Goal: Obtain resource: Download file/media

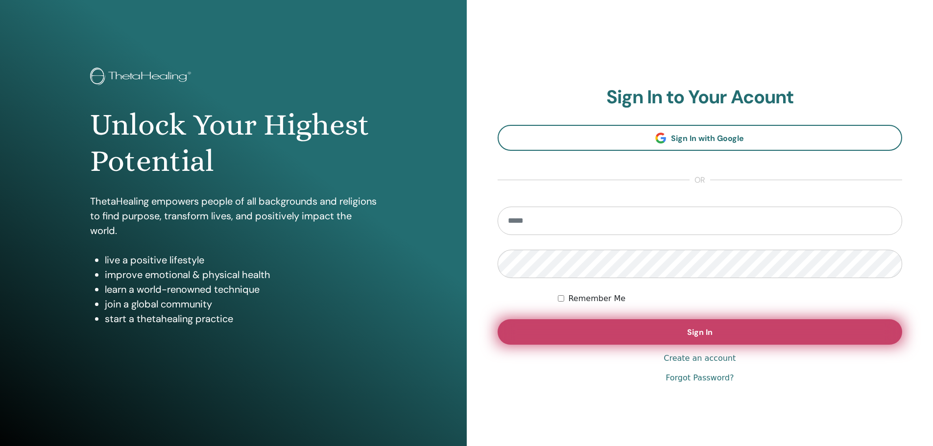
type input "**********"
click at [703, 337] on span "Sign In" at bounding box center [699, 332] width 25 height 10
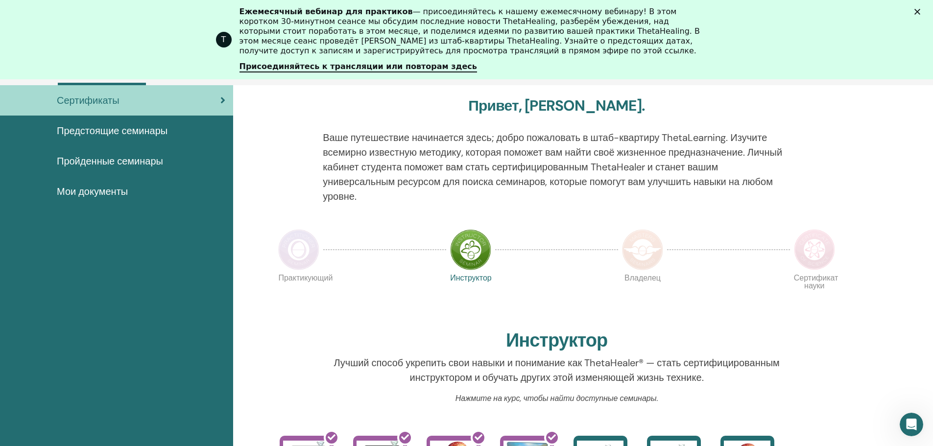
scroll to position [75, 0]
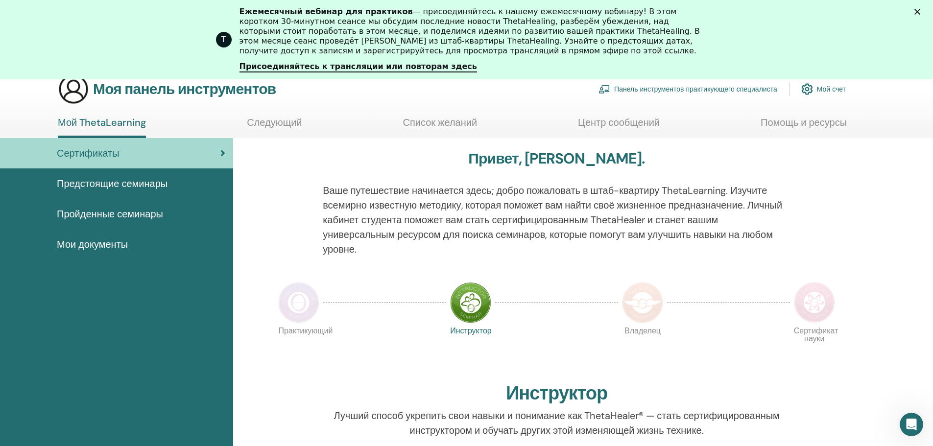
click at [159, 210] on font "Пройденные семинары" at bounding box center [110, 214] width 106 height 13
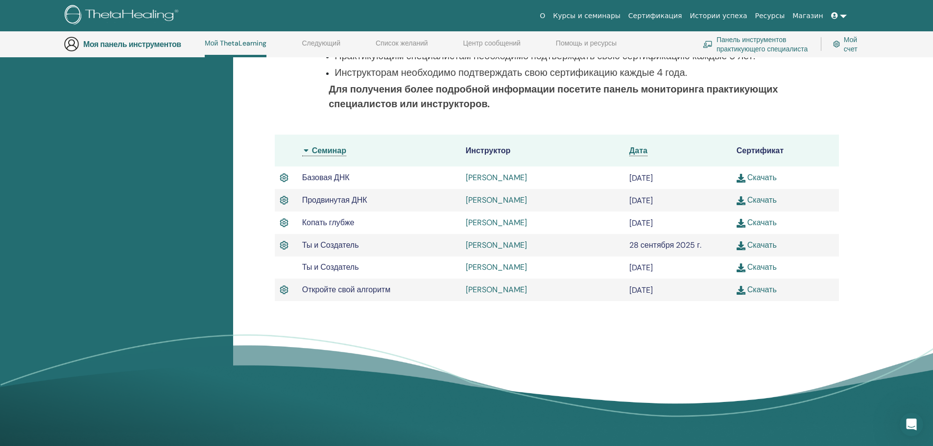
scroll to position [222, 0]
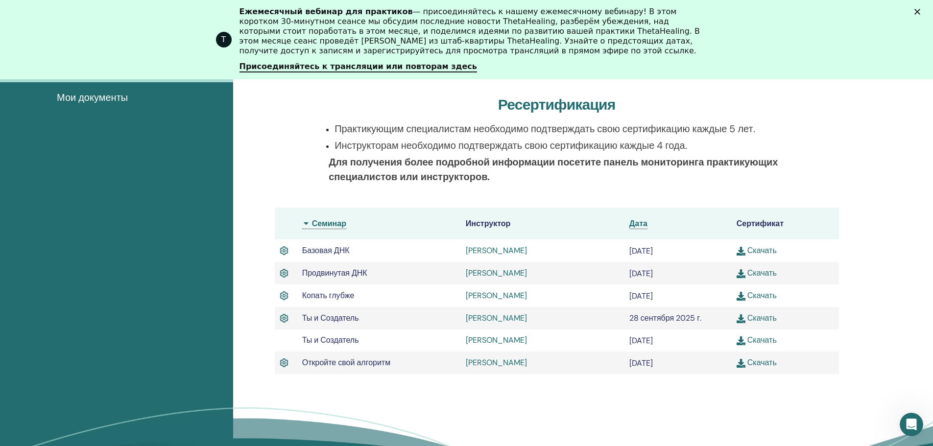
click at [754, 319] on font "Скачать" at bounding box center [762, 318] width 29 height 10
